Goal: Information Seeking & Learning: Check status

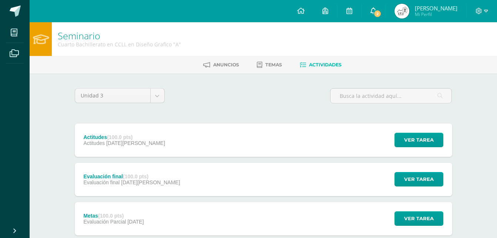
click at [386, 9] on link "2" at bounding box center [374, 11] width 24 height 22
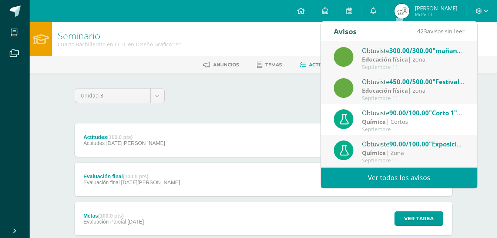
click at [373, 176] on link "Ver todos los avisos" at bounding box center [399, 177] width 157 height 20
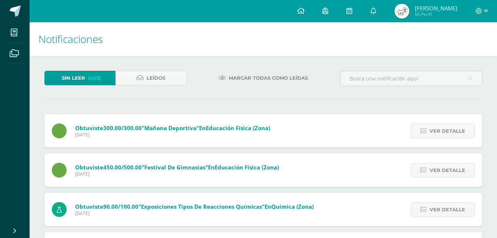
click at [410, 12] on img at bounding box center [402, 11] width 15 height 15
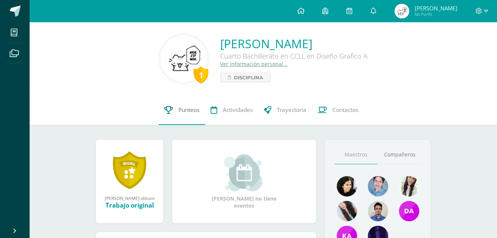
click at [190, 116] on link "Punteos" at bounding box center [182, 110] width 46 height 30
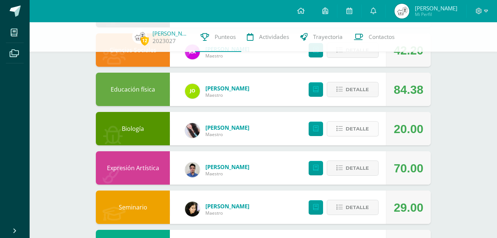
scroll to position [148, 0]
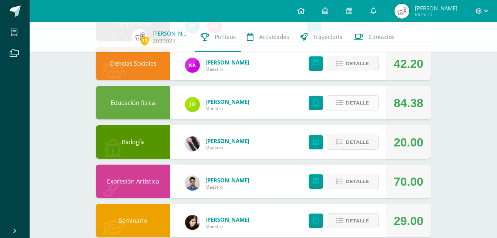
click at [364, 97] on span "Detalle" at bounding box center [357, 103] width 23 height 14
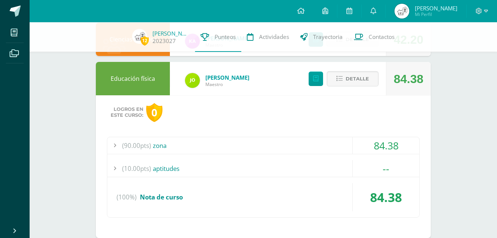
scroll to position [185, 0]
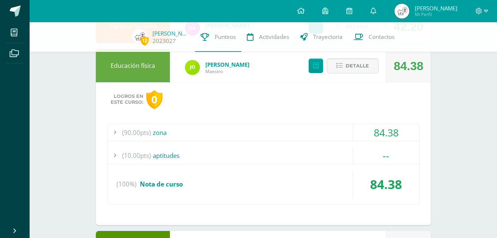
click at [300, 134] on div "(90.00pts) zona" at bounding box center [263, 132] width 312 height 17
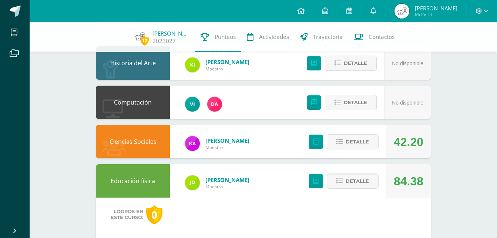
scroll to position [0, 0]
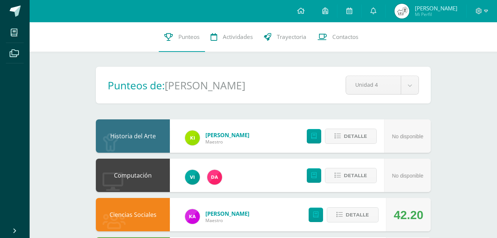
click at [421, 84] on div "Unidad 4 Unidad 1 Unidad 2 Unidad 3 Unidad 4" at bounding box center [382, 85] width 79 height 19
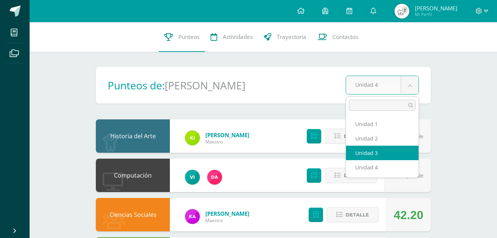
select select "Unidad 3"
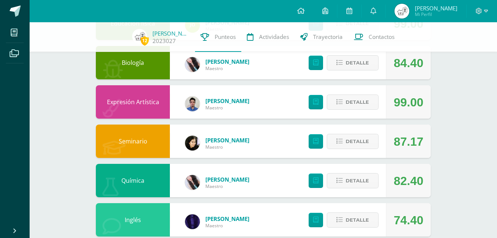
scroll to position [296, 0]
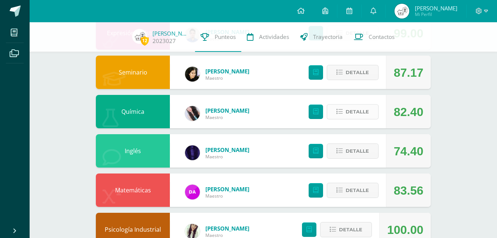
click at [356, 115] on span "Detalle" at bounding box center [357, 112] width 23 height 14
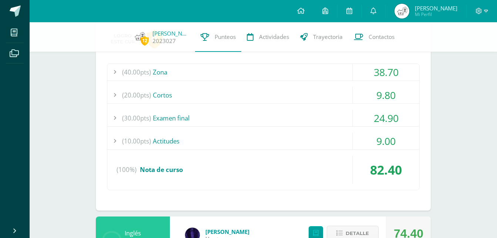
scroll to position [407, 0]
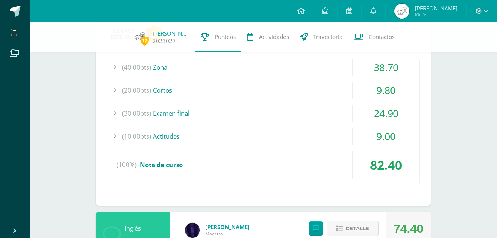
click at [285, 88] on div "(20.00pts) Cortos" at bounding box center [263, 90] width 312 height 17
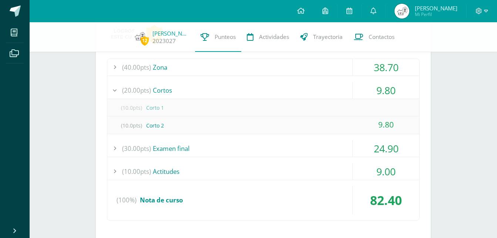
click at [309, 94] on div "(20.00pts) Cortos" at bounding box center [263, 90] width 312 height 17
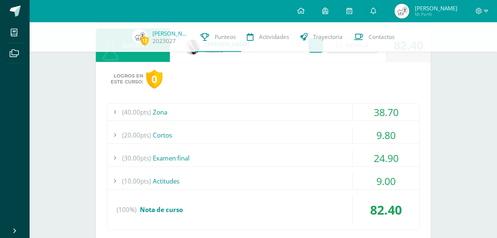
scroll to position [296, 0]
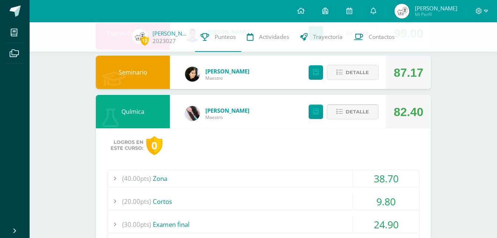
click at [360, 109] on span "Detalle" at bounding box center [357, 112] width 23 height 14
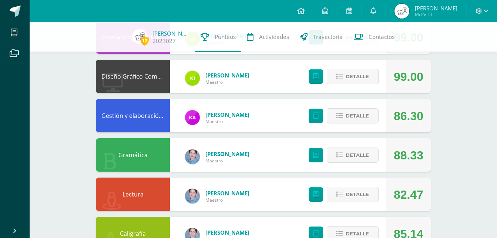
scroll to position [751, 0]
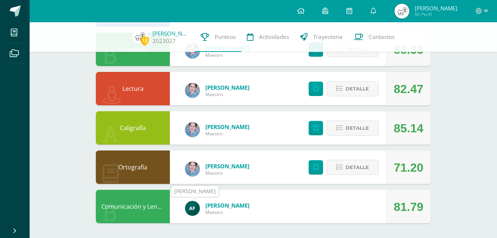
click at [190, 204] on img at bounding box center [192, 208] width 15 height 15
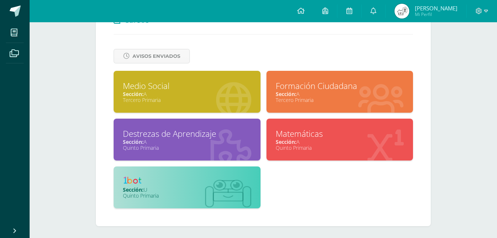
scroll to position [265, 0]
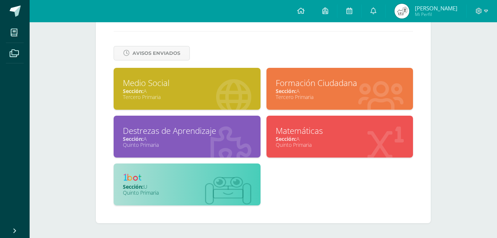
click at [211, 187] on div "Sección: U" at bounding box center [187, 186] width 129 height 7
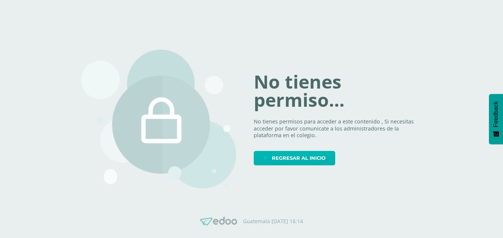
click at [290, 154] on span "Regresar al inicio" at bounding box center [299, 158] width 54 height 14
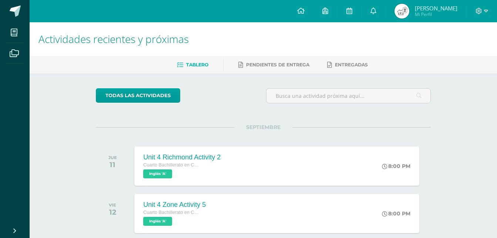
click at [360, 54] on h1 "Actividades recientes y próximas" at bounding box center [264, 39] width 450 height 34
click at [361, 59] on link "Entregadas" at bounding box center [347, 65] width 41 height 12
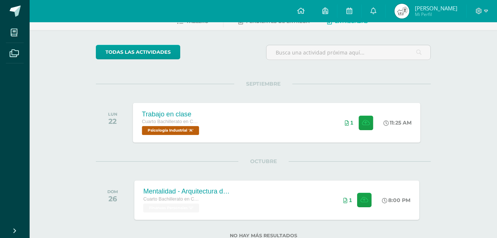
scroll to position [30, 0]
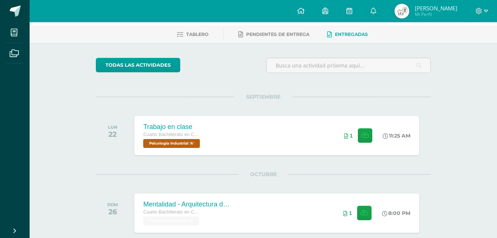
click at [312, 35] on ul "Tablero Pendientes de entrega Entregadas" at bounding box center [273, 34] width 468 height 12
click at [303, 33] on span "Pendientes de entrega" at bounding box center [277, 34] width 63 height 6
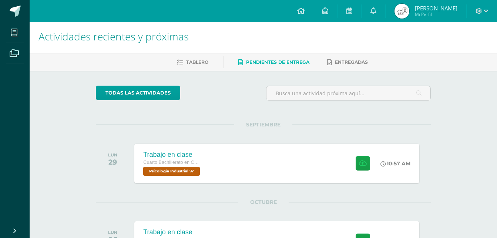
scroll to position [2, 0]
click at [217, 57] on ul "Tablero Pendientes de entrega Entregadas" at bounding box center [273, 62] width 468 height 12
click at [208, 62] on ul "Tablero Pendientes de entrega Entregadas" at bounding box center [273, 62] width 468 height 12
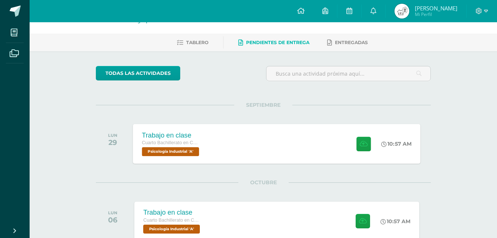
scroll to position [8, 0]
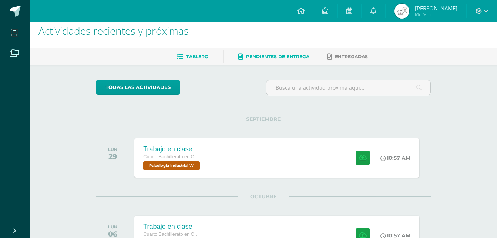
click at [193, 57] on span "Tablero" at bounding box center [197, 57] width 22 height 6
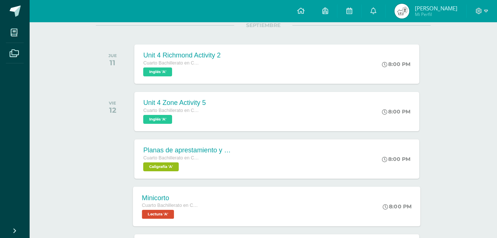
scroll to position [101, 0]
click at [269, 52] on div "Unit 4 Richmond Activity 2 Cuarto Bachillerato en CCLL en Diseño Grafico Inglés…" at bounding box center [277, 64] width 288 height 40
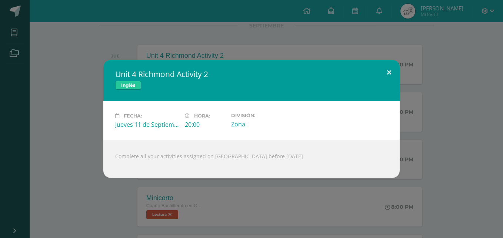
click at [394, 75] on button at bounding box center [389, 72] width 21 height 25
